Goal: Transaction & Acquisition: Purchase product/service

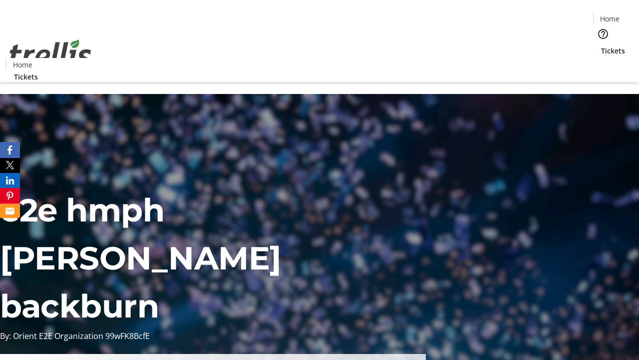
click at [601, 45] on span "Tickets" at bounding box center [613, 50] width 24 height 10
